Goal: Book appointment/travel/reservation

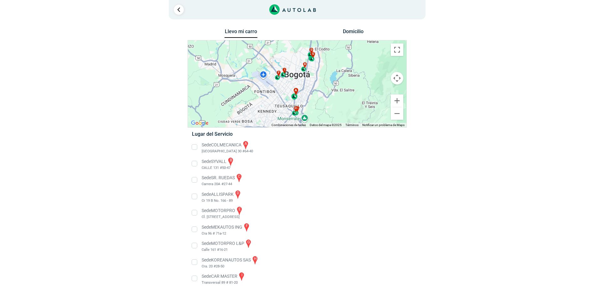
click at [294, 98] on div "a" at bounding box center [294, 94] width 7 height 12
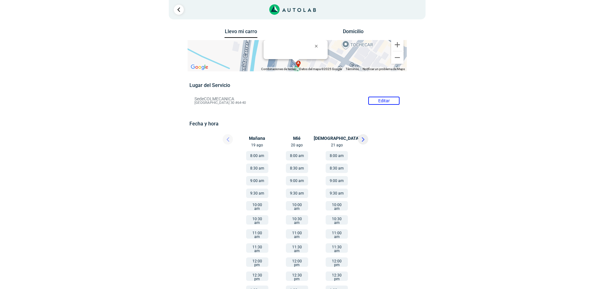
click at [258, 154] on button "8:00 am" at bounding box center [257, 155] width 22 height 9
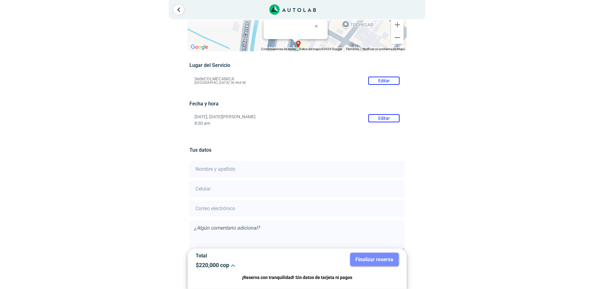
scroll to position [51, 0]
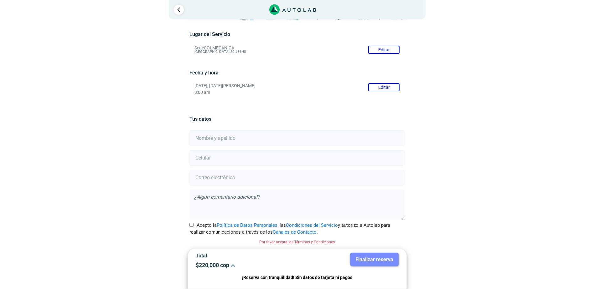
click at [349, 139] on input "text" at bounding box center [296, 139] width 215 height 16
type input "[PERSON_NAME]"
type input "6013473014"
type input "[EMAIL_ADDRESS][DOMAIN_NAME]"
drag, startPoint x: 241, startPoint y: 158, endPoint x: 143, endPoint y: 157, distance: 98.0
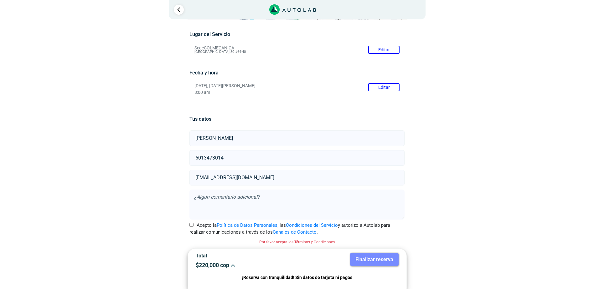
click at [143, 157] on div "Llevo mi carro [GEOGRAPHIC_DATA] ← Mover a la izquierda → Mover a la derecha ↑ …" at bounding box center [297, 132] width 313 height 313
type input "3102225702"
click at [488, 166] on div "× ¡Reserva tranquilo! Sin datos de tarjeta ni pagos Aquí puedes ver tus servici…" at bounding box center [297, 119] width 594 height 340
click at [189, 224] on div "Acepto la Política de Datos Personales , las Condiciones del Servicio y autoriz…" at bounding box center [297, 229] width 224 height 14
click at [191, 225] on input "Acepto la Política de Datos Personales , las Condiciones del Servicio y autoriz…" at bounding box center [191, 225] width 4 height 4
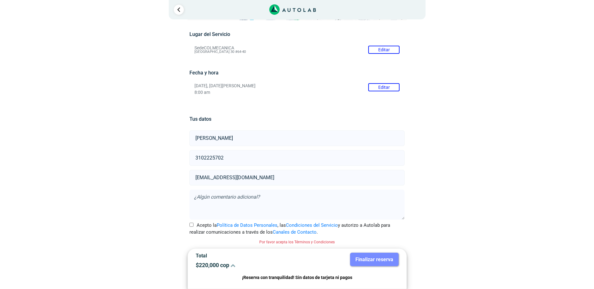
checkbox input "true"
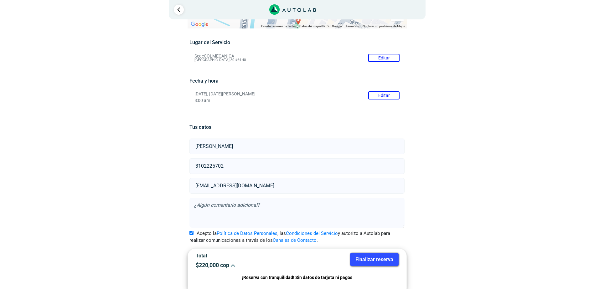
click at [235, 267] on icon at bounding box center [232, 265] width 5 height 5
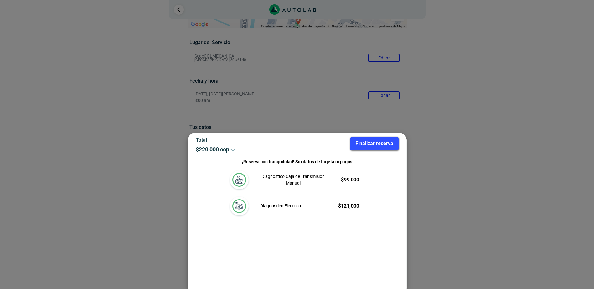
click at [481, 178] on div at bounding box center [297, 144] width 594 height 289
